Goal: Task Accomplishment & Management: Use online tool/utility

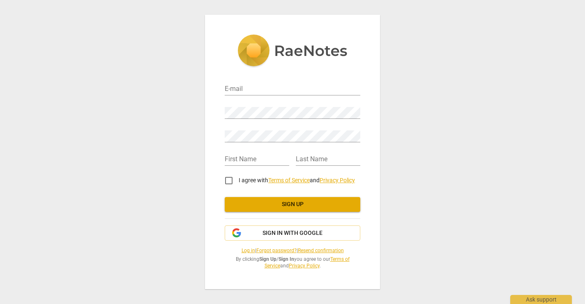
click at [330, 234] on span "Sign in with Google" at bounding box center [293, 233] width 122 height 8
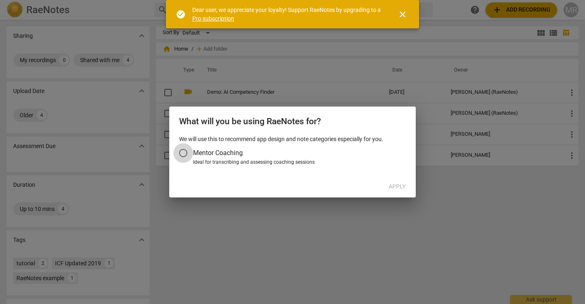
click at [183, 152] on input "Mentor Coaching" at bounding box center [183, 153] width 20 height 20
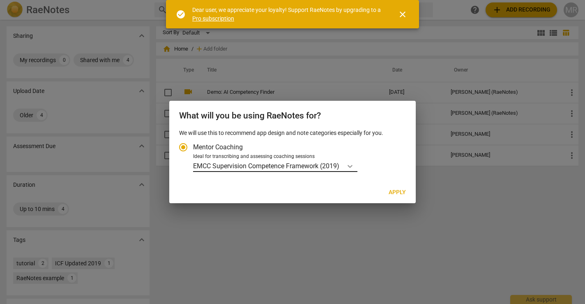
click at [348, 164] on icon "Account type" at bounding box center [350, 166] width 8 height 8
click at [0, 0] on input "Ideal for transcribing and assessing coaching sessions EMCC Supervision Compete…" at bounding box center [0, 0] width 0 height 0
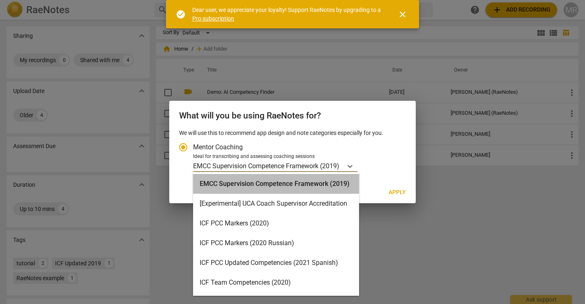
click at [303, 176] on div "EMCC Supervision Competence Framework (2019)" at bounding box center [276, 184] width 166 height 20
radio input "false"
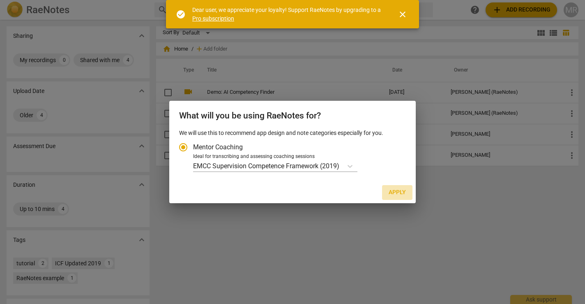
click at [398, 188] on span "Apply" at bounding box center [397, 192] width 17 height 8
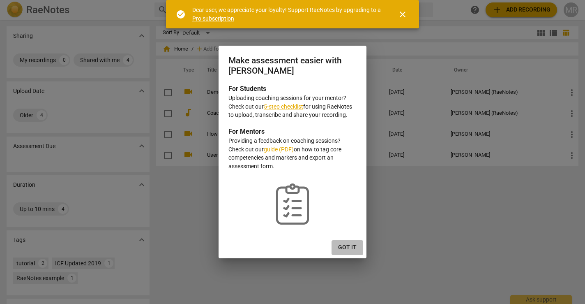
click at [348, 244] on span "Got it" at bounding box center [347, 247] width 18 height 8
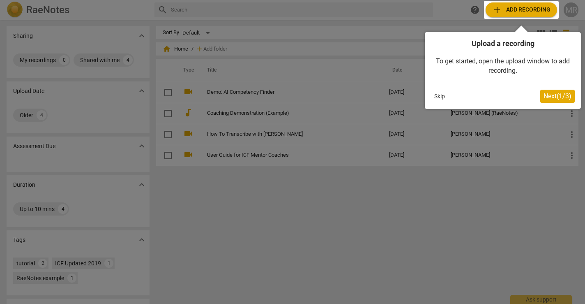
click at [565, 93] on span "Next ( 1 / 3 )" at bounding box center [558, 96] width 28 height 8
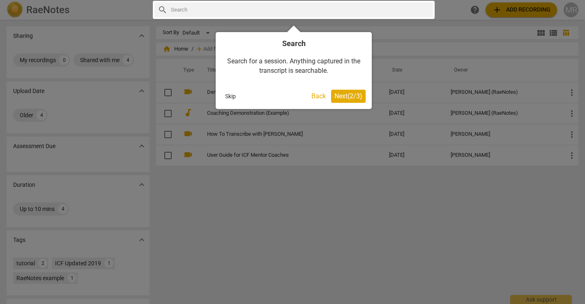
click at [344, 95] on span "Next ( 2 / 3 )" at bounding box center [349, 96] width 28 height 8
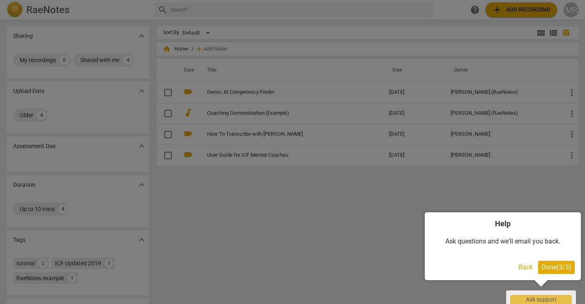
click at [547, 264] on span "Done ( 3 / 3 )" at bounding box center [557, 267] width 30 height 8
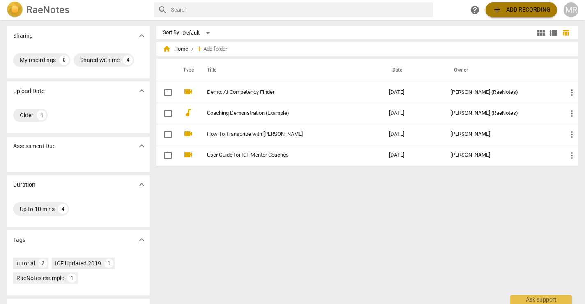
click at [512, 12] on span "add Add recording" at bounding box center [521, 10] width 58 height 10
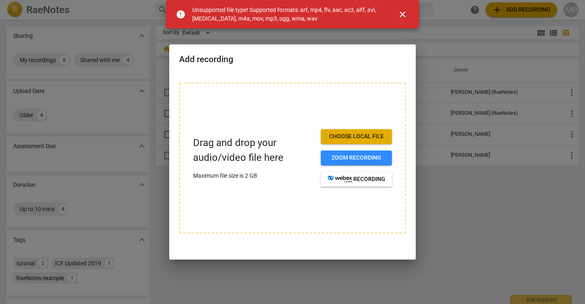
click at [300, 148] on p "Drag and drop your audio/video file here" at bounding box center [253, 150] width 121 height 29
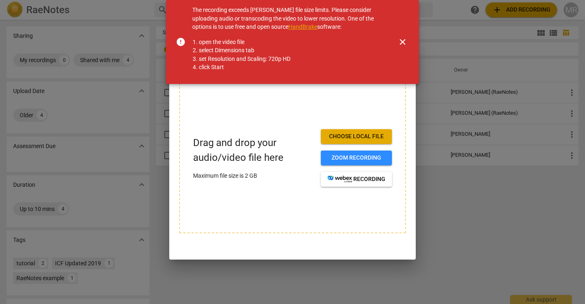
click at [258, 147] on p "Drag and drop your audio/video file here" at bounding box center [253, 150] width 121 height 29
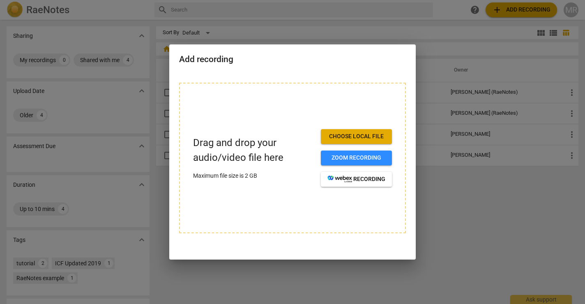
click at [454, 44] on div at bounding box center [292, 152] width 585 height 304
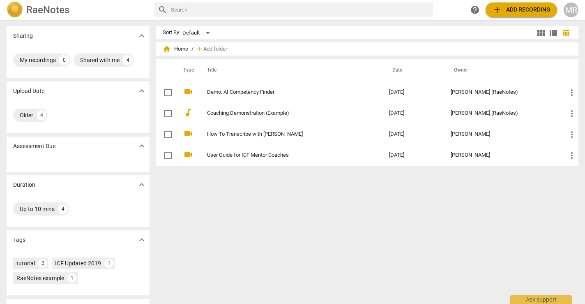
click at [506, 6] on span "add Add recording" at bounding box center [521, 10] width 58 height 10
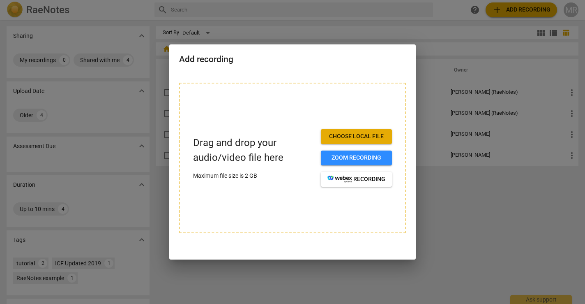
click at [167, 70] on div at bounding box center [292, 152] width 585 height 304
